Goal: Find specific page/section: Find specific page/section

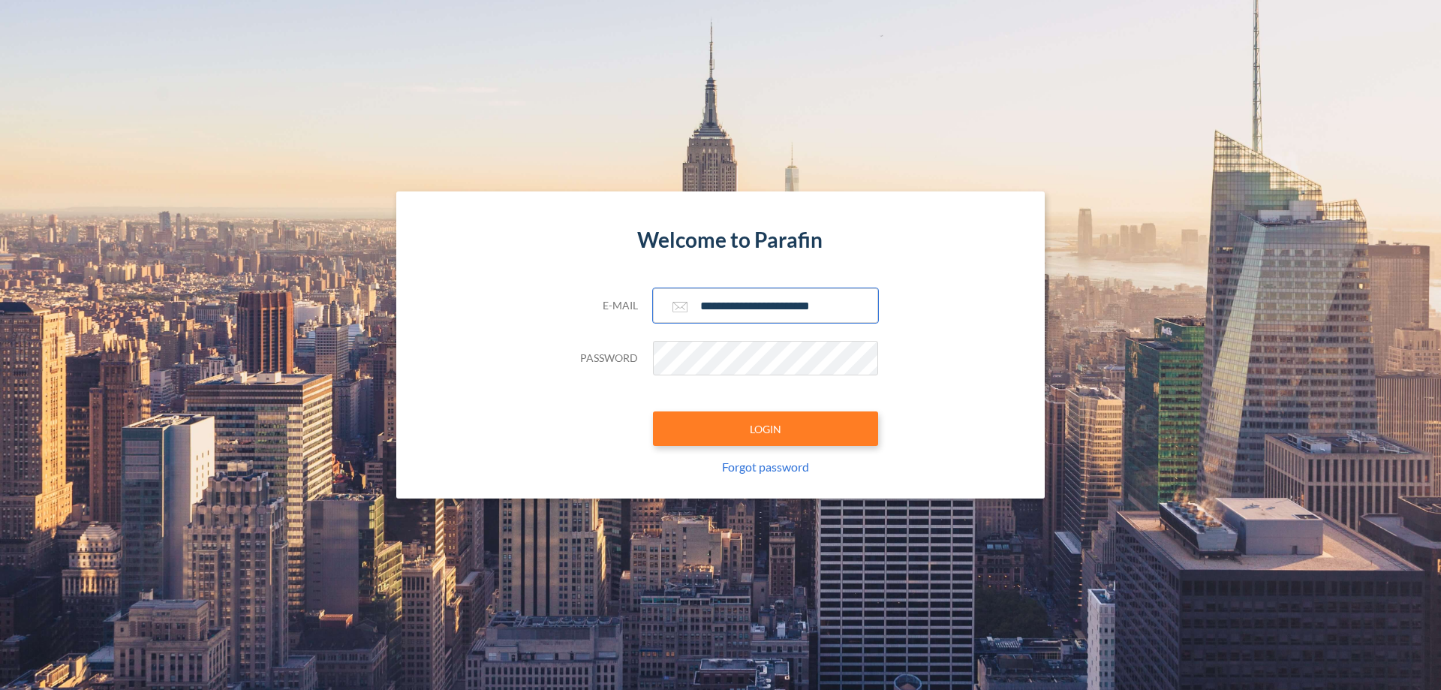
type input "**********"
click at [765, 428] on button "LOGIN" at bounding box center [765, 428] width 225 height 35
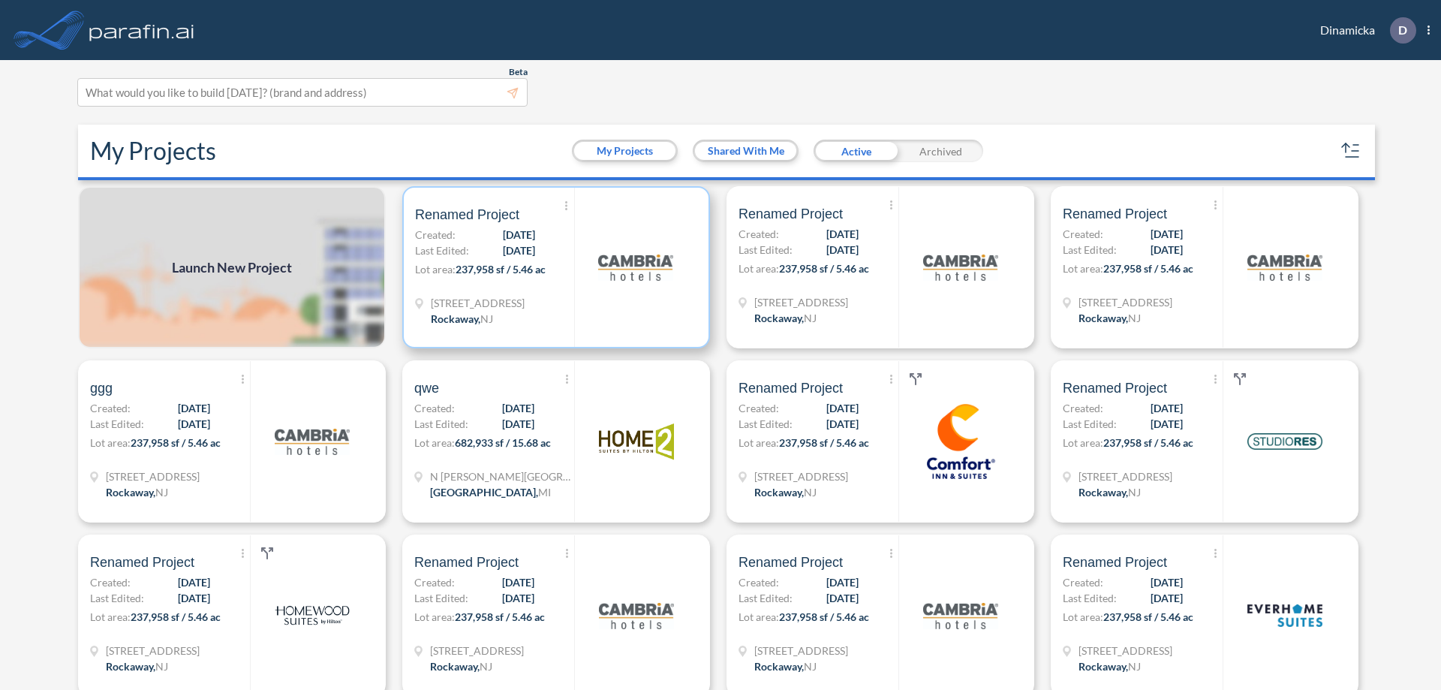
scroll to position [4, 0]
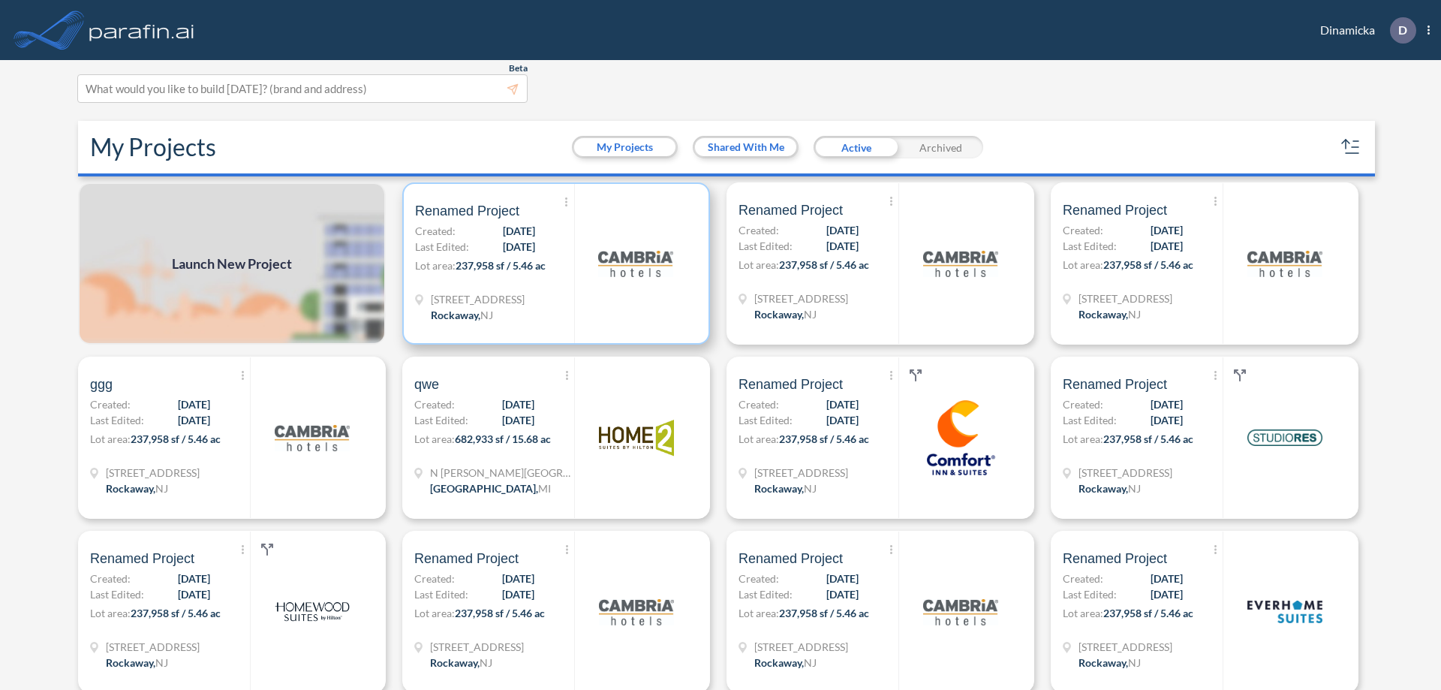
click at [553, 263] on p "Lot area: 237,958 sf / 5.46 ac" at bounding box center [494, 268] width 159 height 22
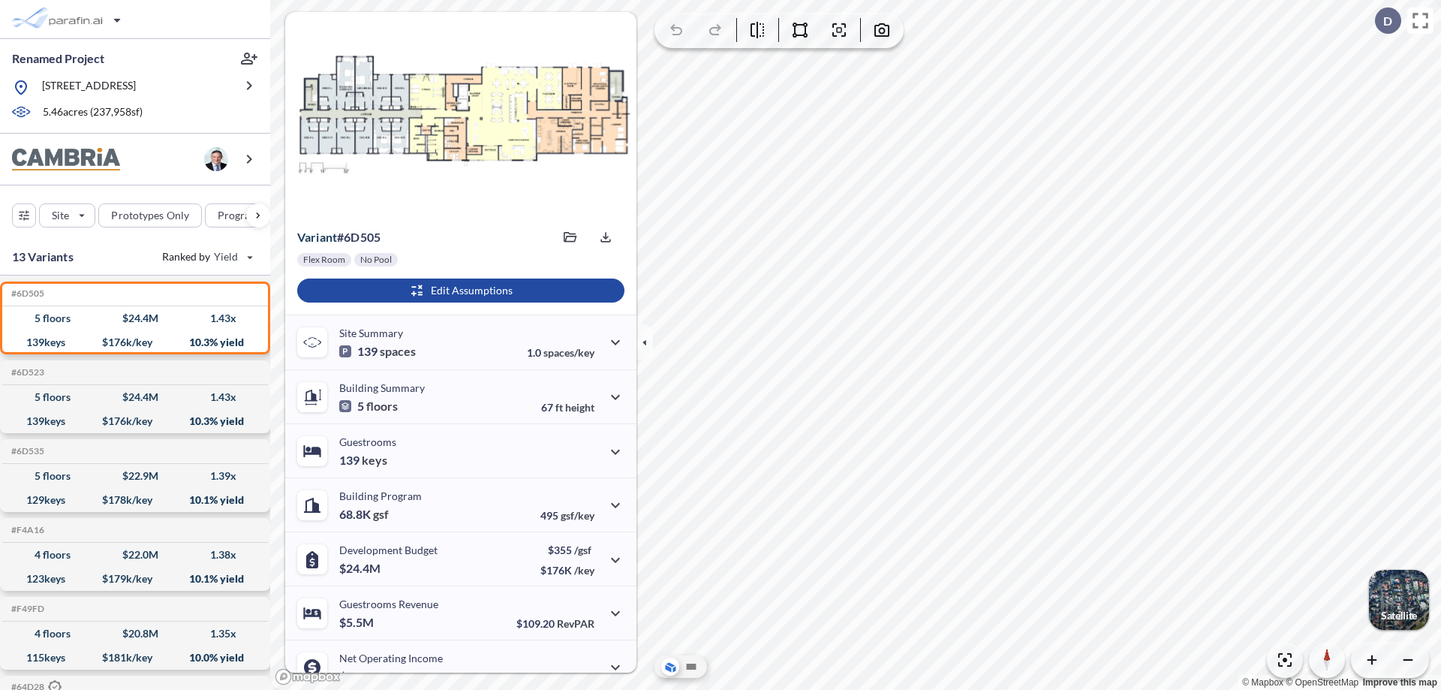
scroll to position [76, 0]
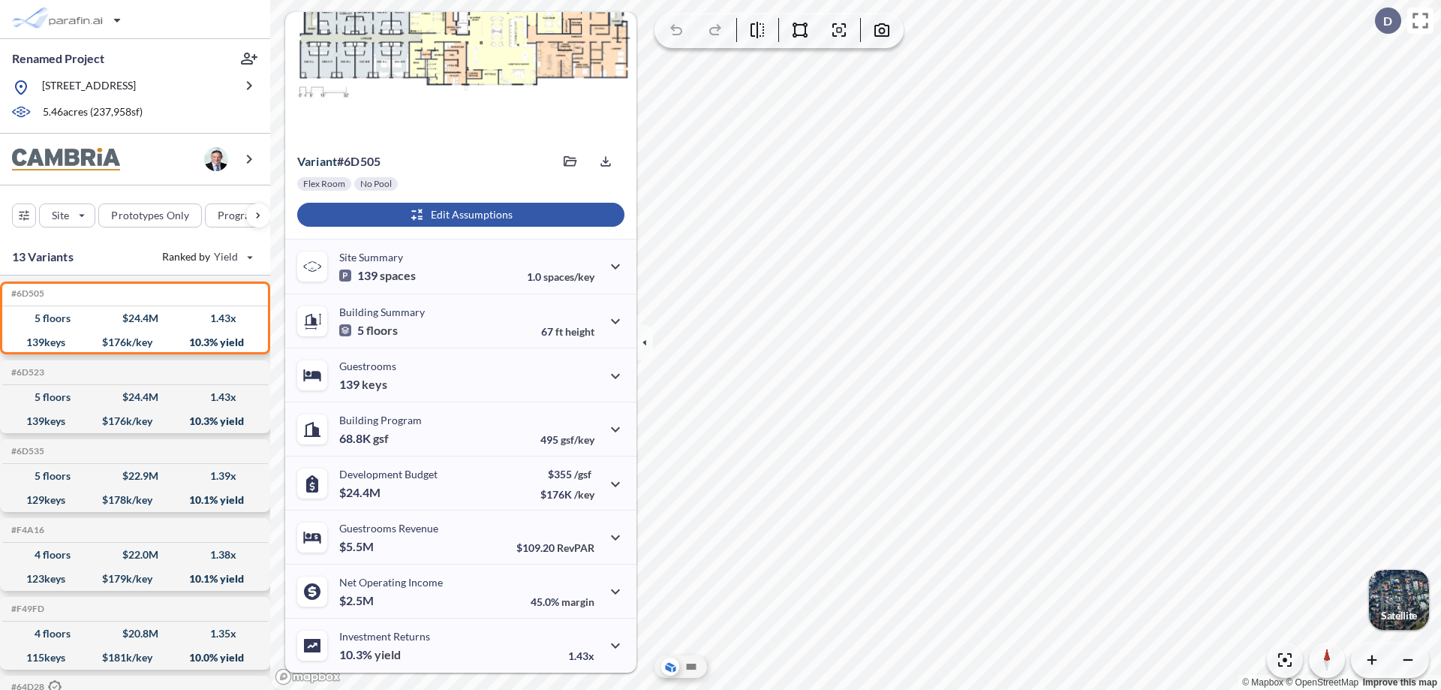
click at [458, 215] on div "button" at bounding box center [460, 215] width 327 height 24
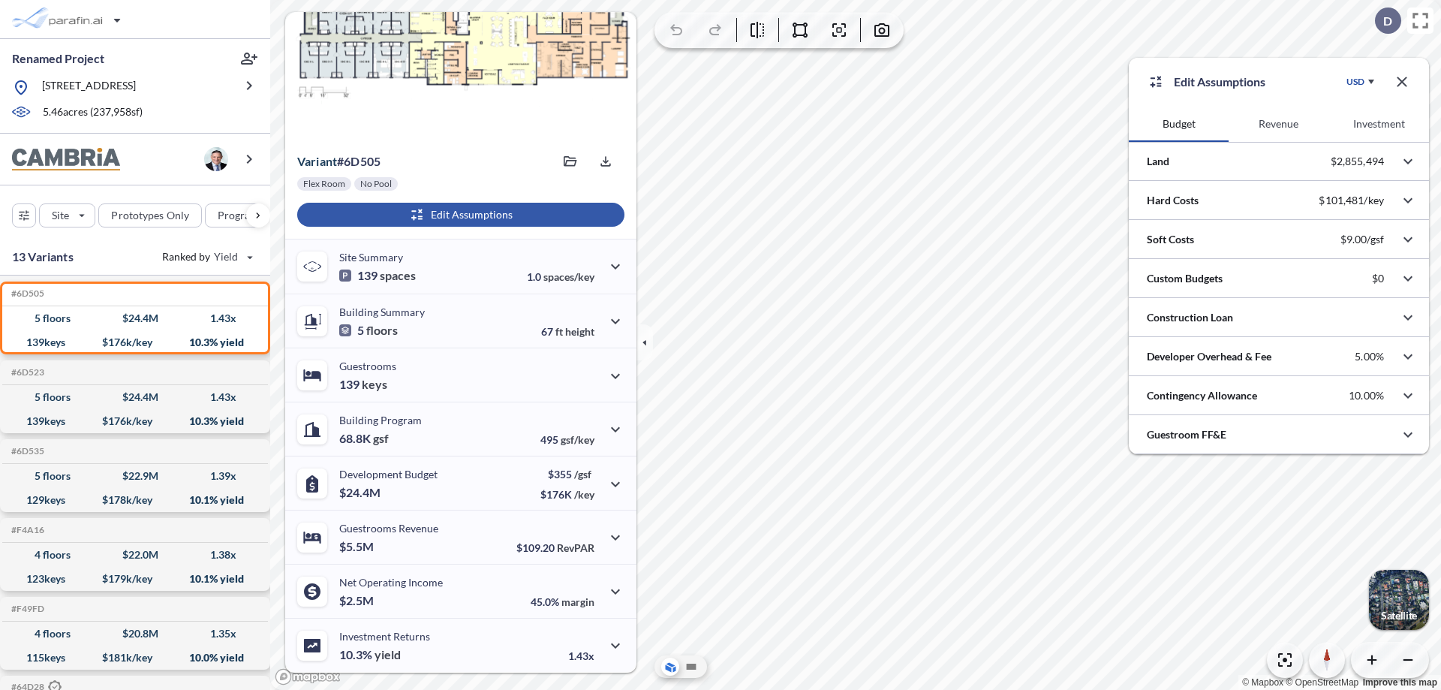
click at [1278, 124] on button "Revenue" at bounding box center [1278, 124] width 100 height 36
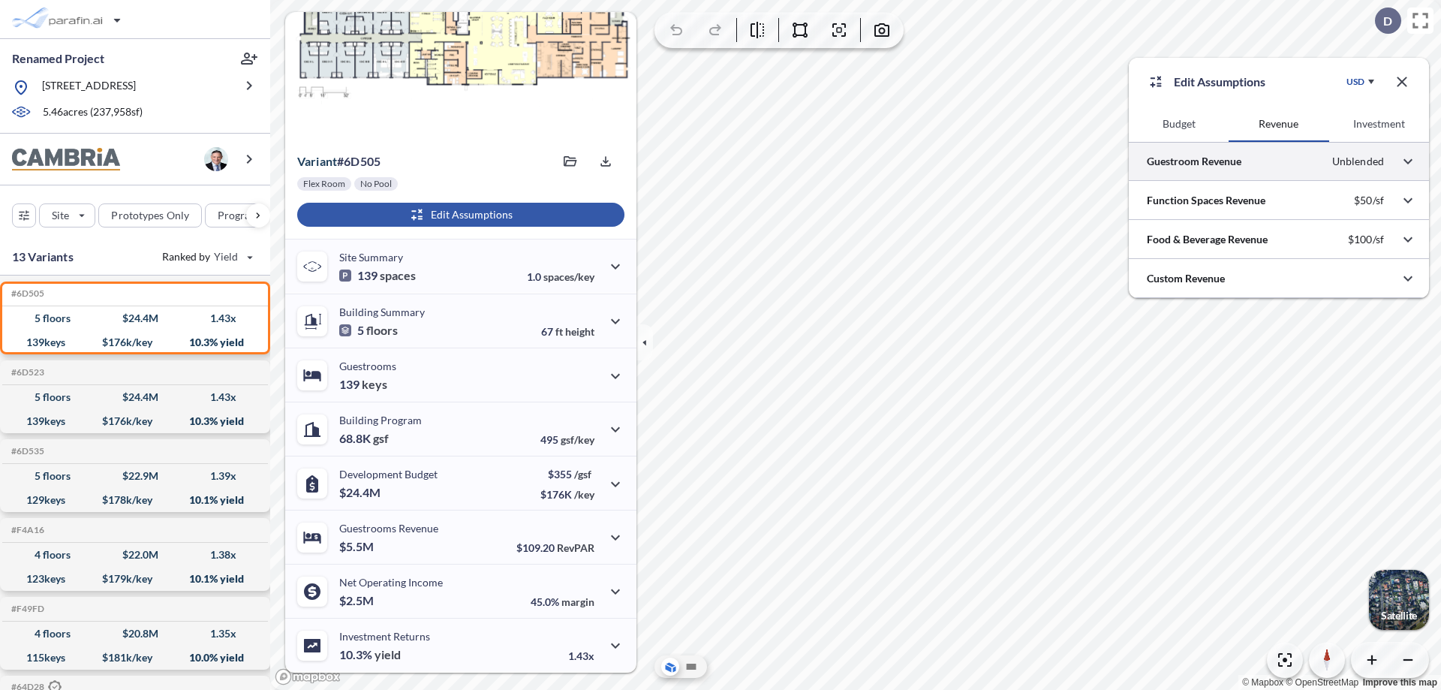
click at [1279, 161] on div at bounding box center [1279, 161] width 300 height 38
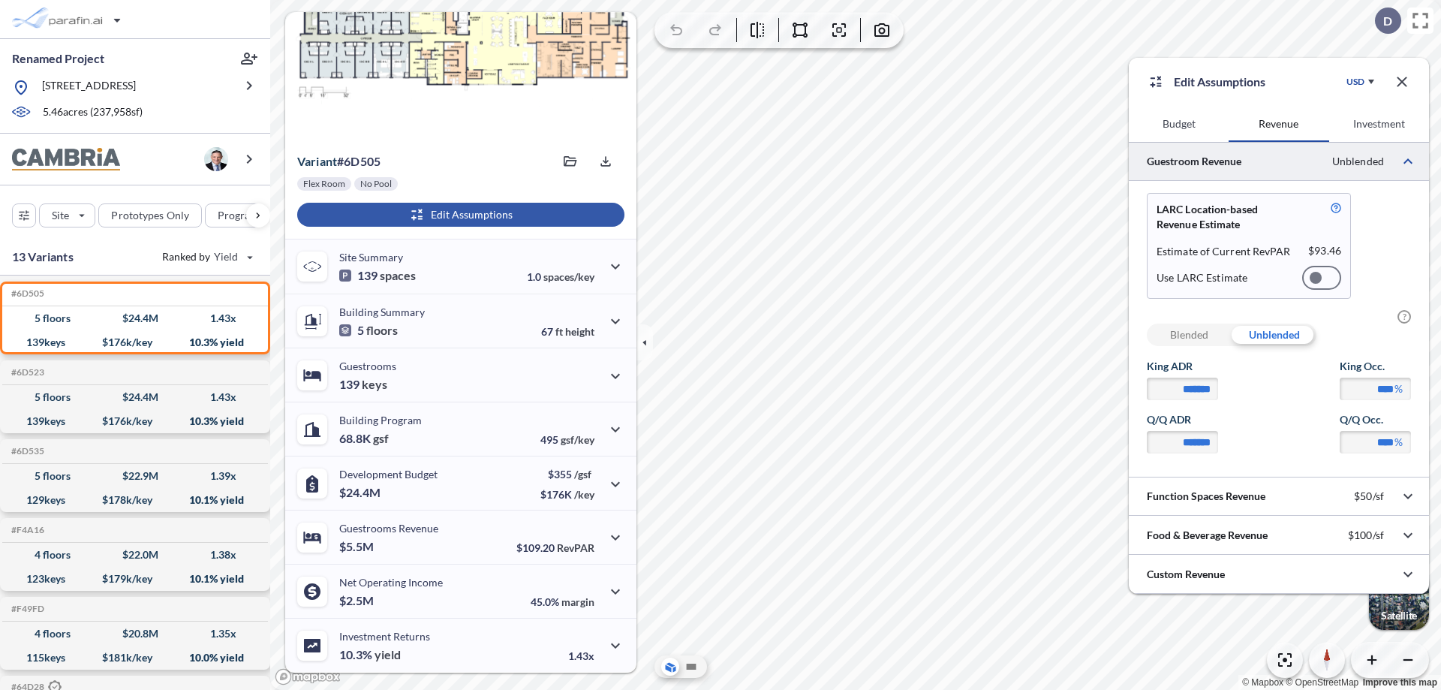
click at [1321, 278] on div at bounding box center [1321, 278] width 39 height 24
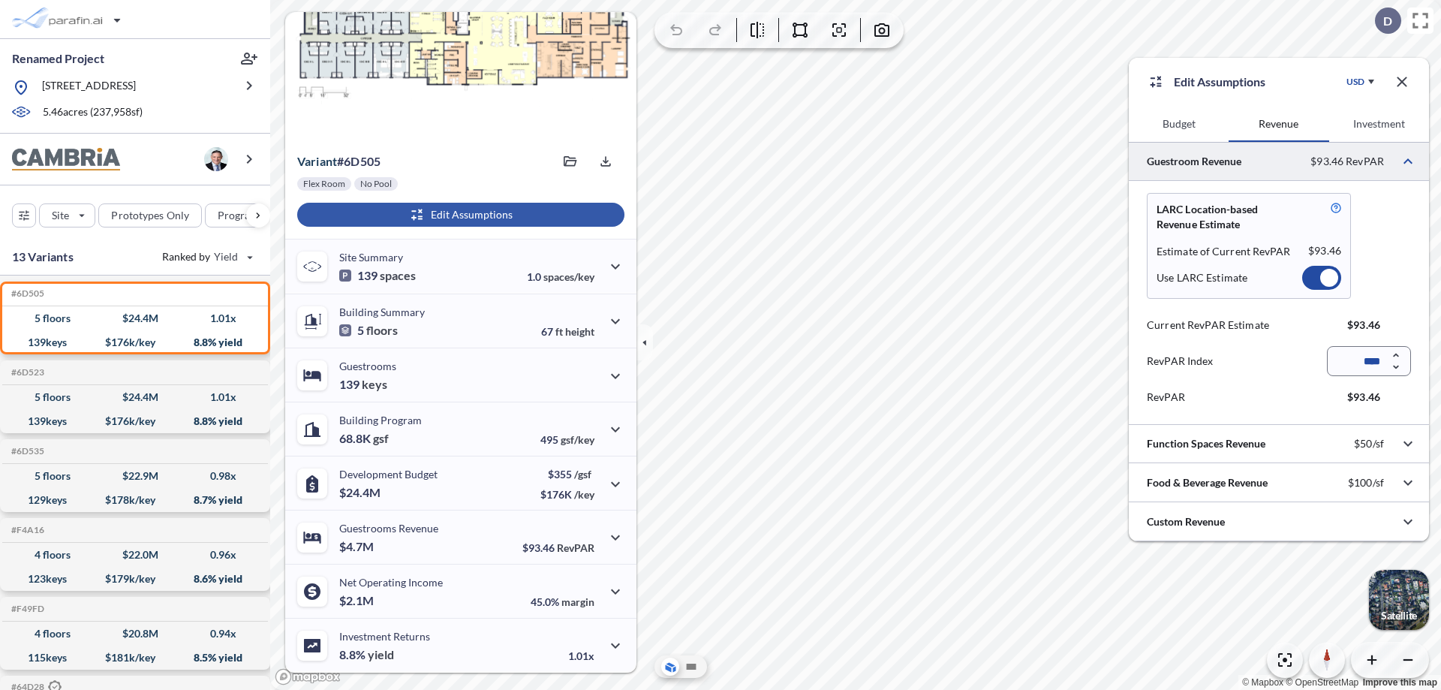
scroll to position [67, 0]
